Goal: Task Accomplishment & Management: Complete application form

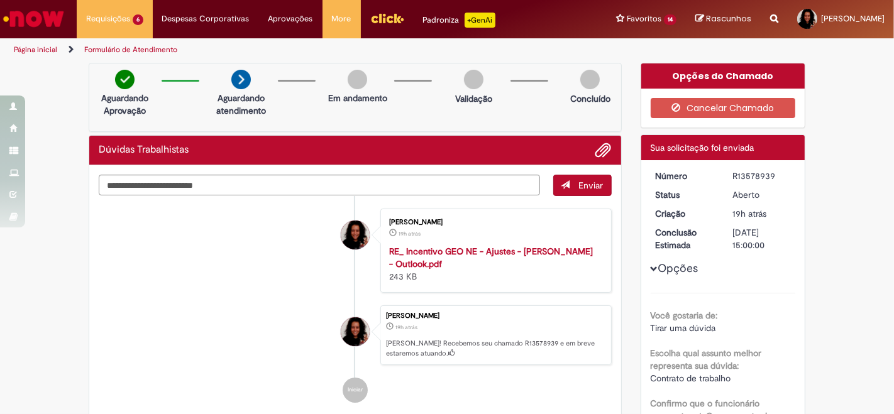
click at [0, 0] on span "Férias de Funcionários" at bounding box center [0, 0] width 0 height 0
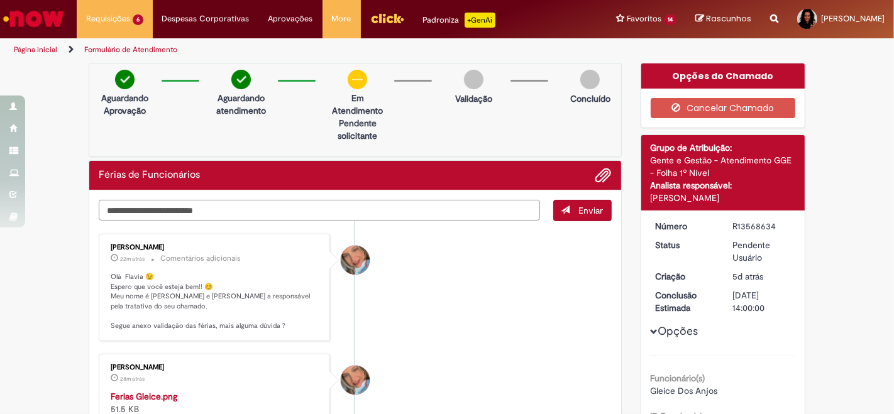
drag, startPoint x: 511, startPoint y: 201, endPoint x: 504, endPoint y: 193, distance: 9.8
click at [510, 200] on textarea "Digite sua mensagem aqui..." at bounding box center [319, 210] width 441 height 21
type textarea "*"
type textarea "**********"
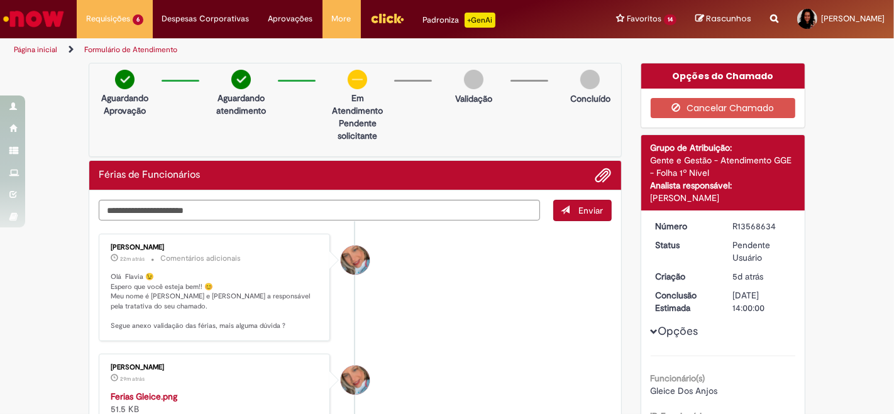
click at [580, 209] on span "Enviar" at bounding box center [591, 210] width 25 height 11
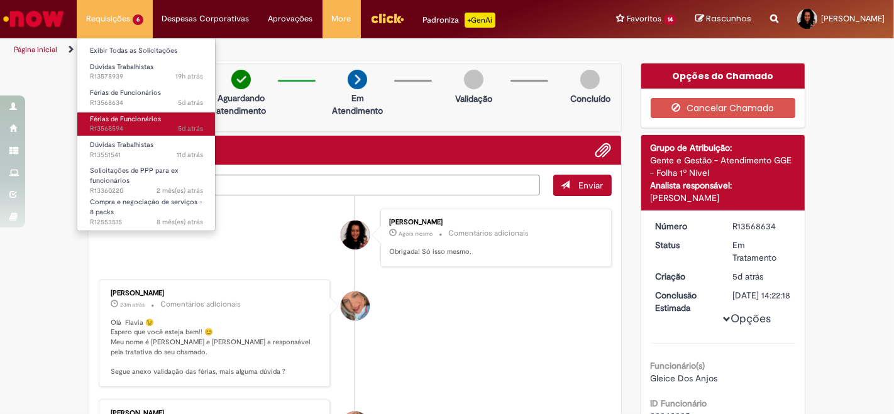
click at [142, 115] on span "Férias de Funcionários" at bounding box center [125, 118] width 71 height 9
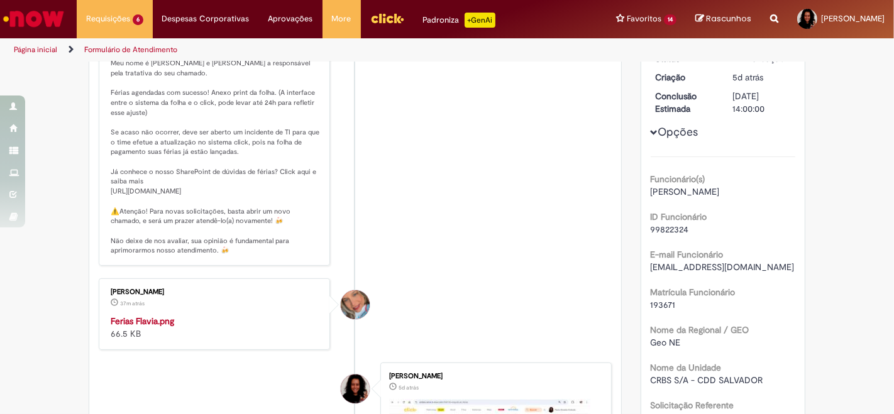
scroll to position [351, 0]
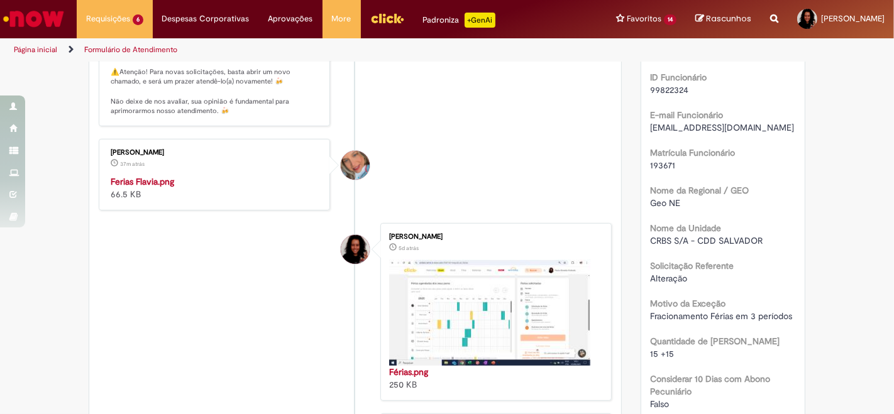
click at [165, 175] on img "Histórico de tíquete" at bounding box center [215, 175] width 209 height 0
